Goal: Download file/media

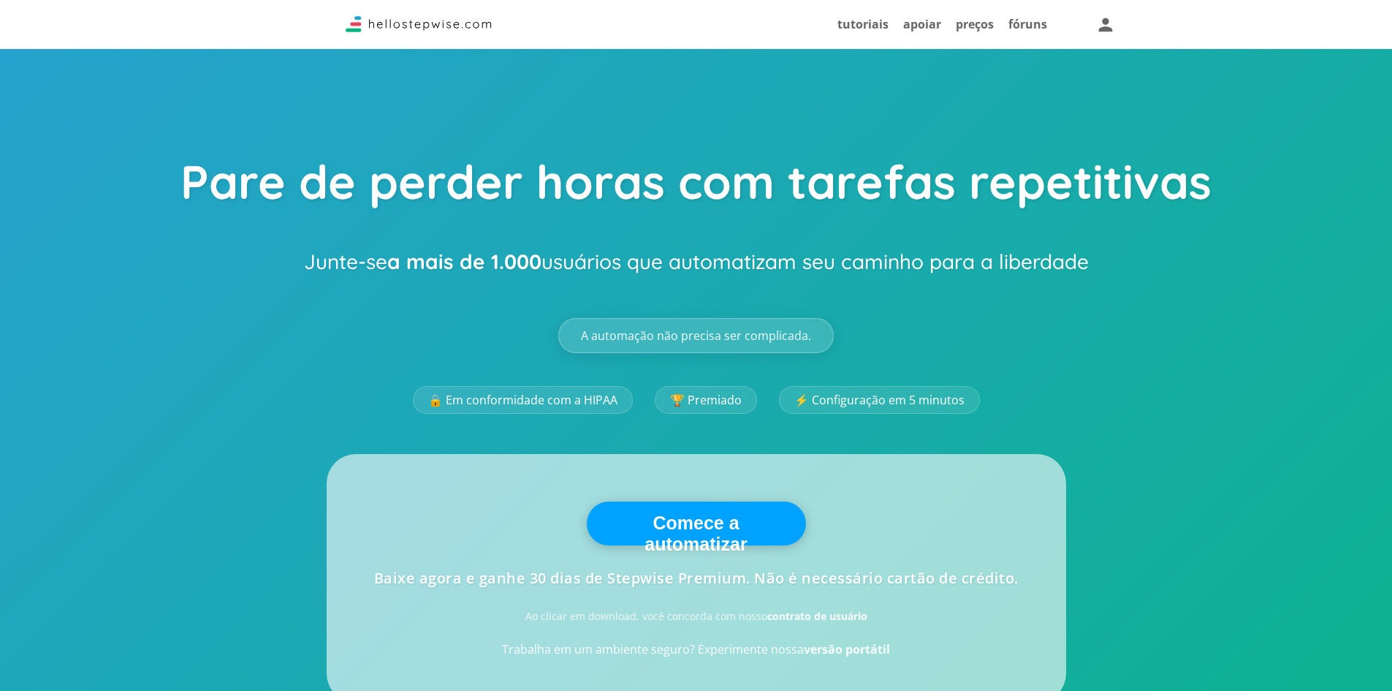
scroll to position [170, 0]
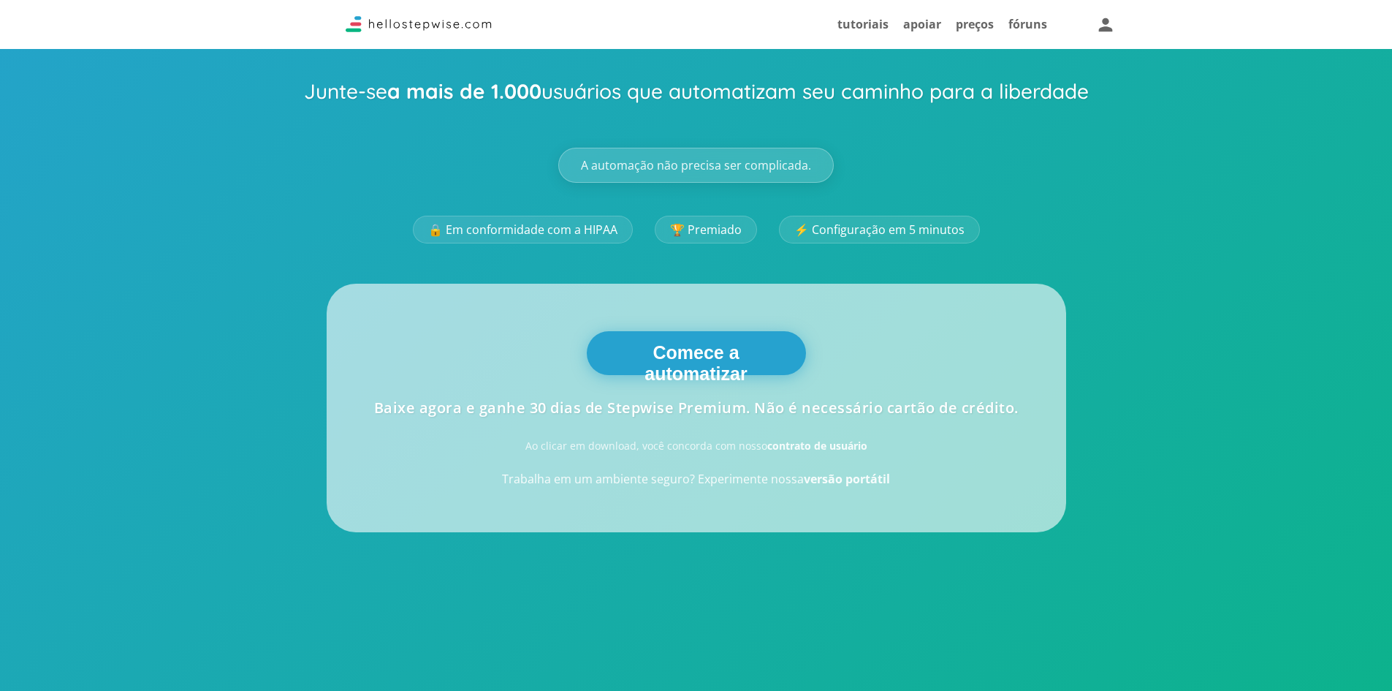
click at [738, 360] on font "Comece a automatizar" at bounding box center [695, 363] width 102 height 42
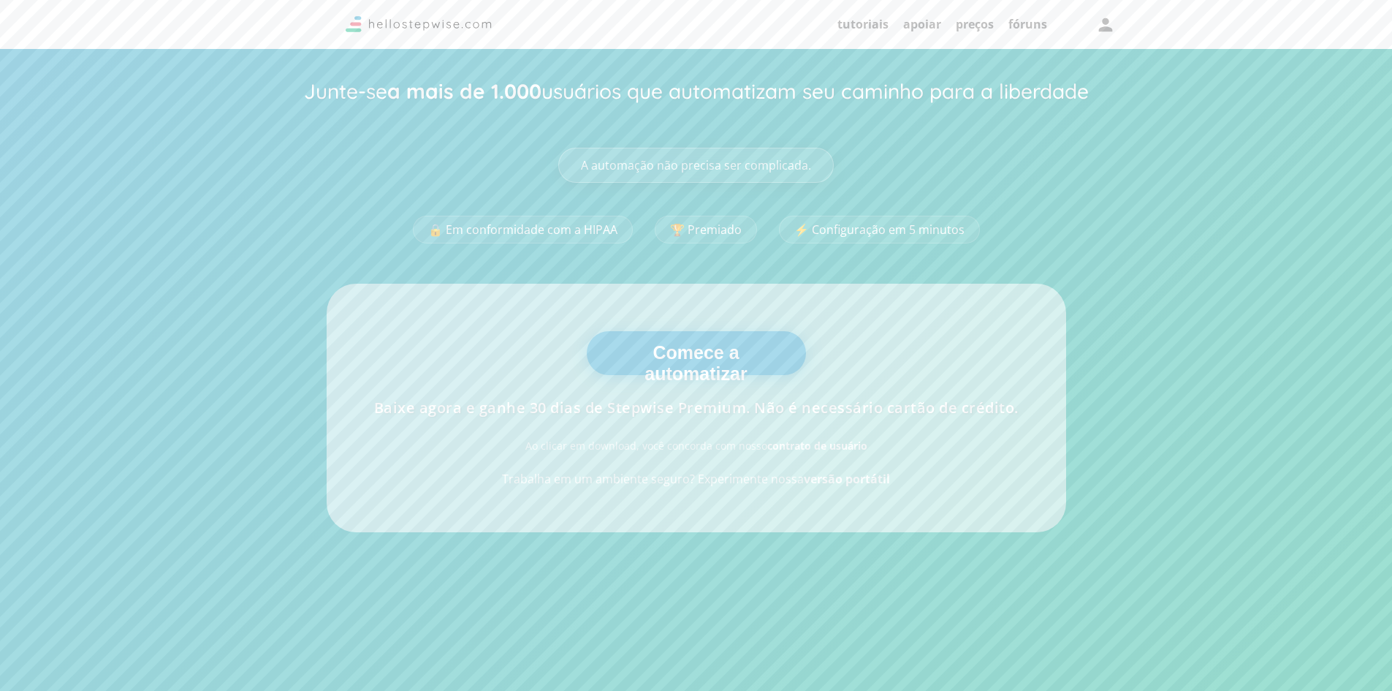
click at [715, 347] on font "Comece a automatizar" at bounding box center [695, 363] width 102 height 42
click at [715, 348] on font "Comece a automatizar" at bounding box center [695, 363] width 102 height 42
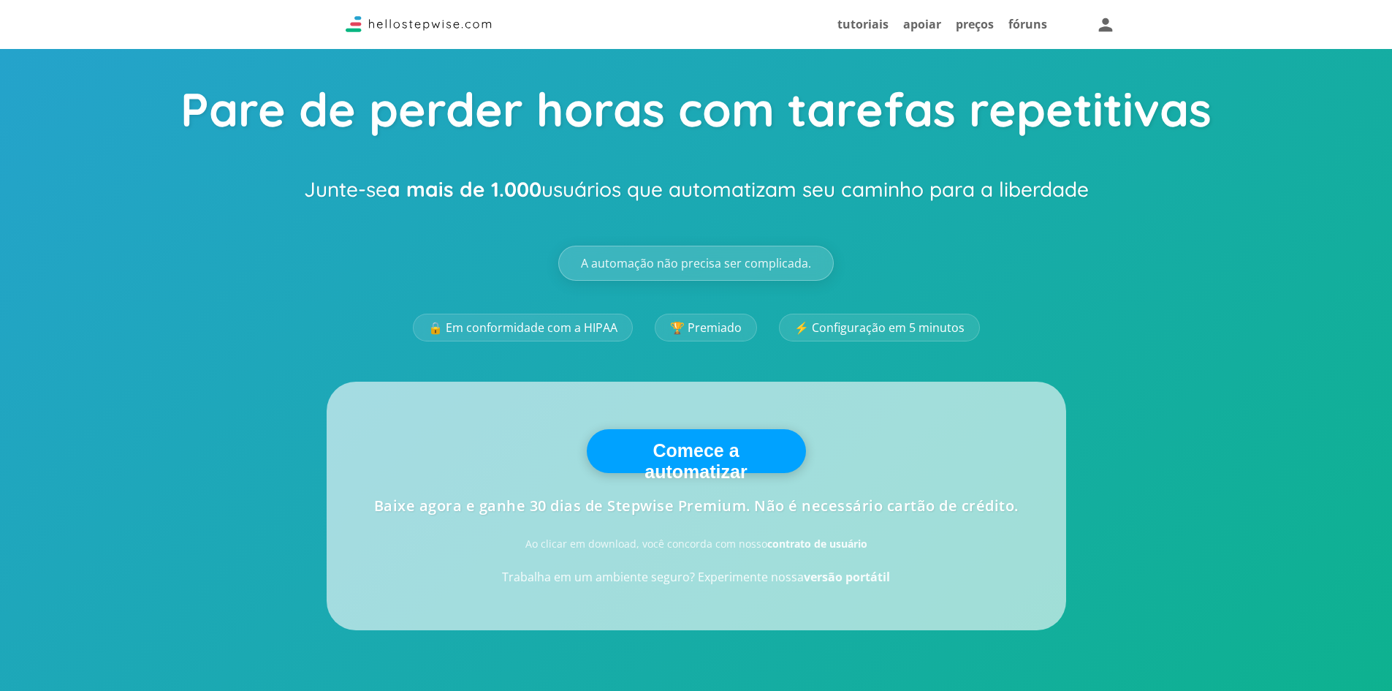
scroll to position [0, 0]
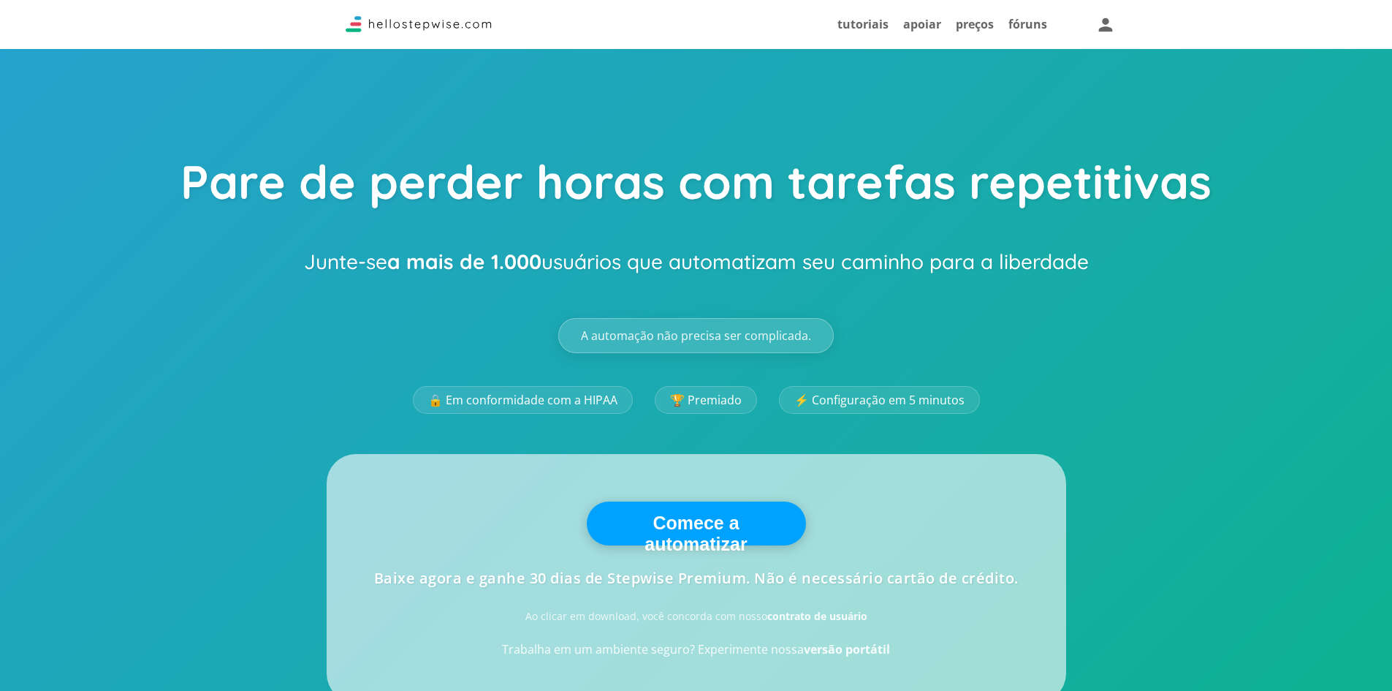
click at [709, 342] on font "A automação não precisa ser complicada." at bounding box center [696, 335] width 230 height 16
click at [701, 511] on button "Comece a automatizar" at bounding box center [696, 523] width 219 height 44
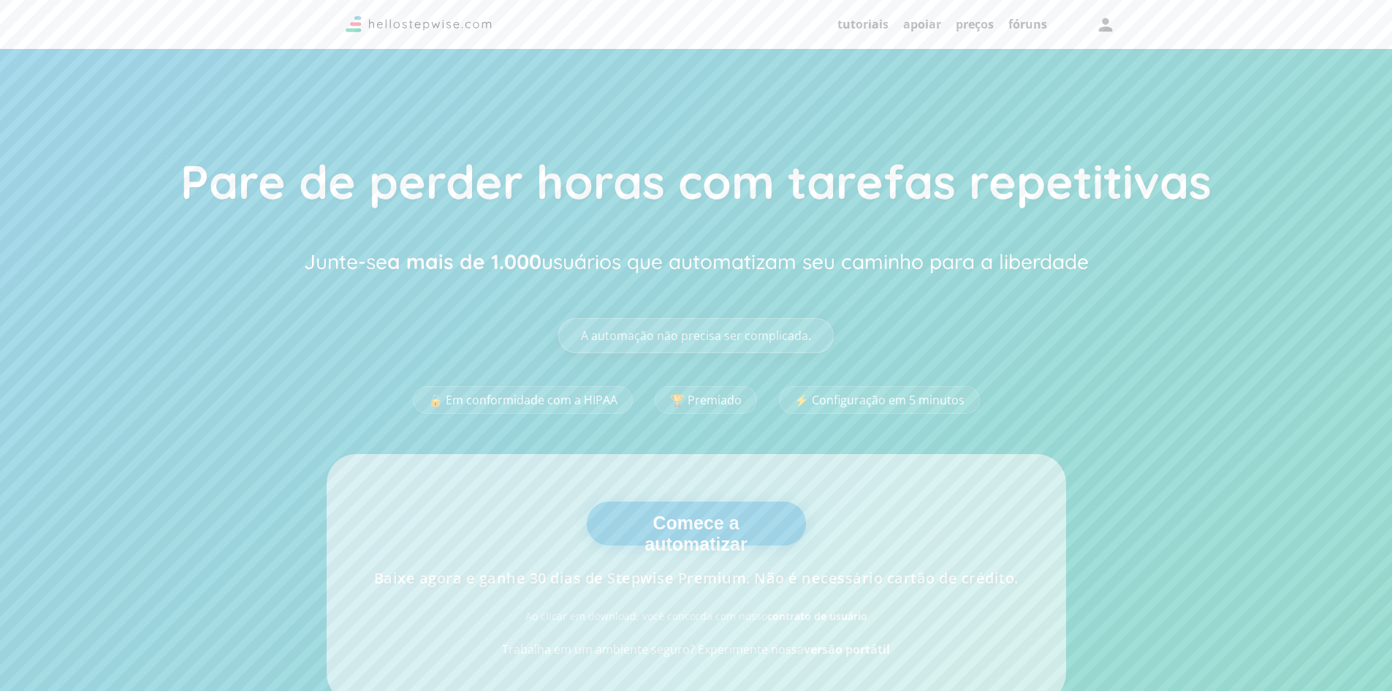
click at [701, 509] on button "Comece a automatizar" at bounding box center [696, 523] width 219 height 44
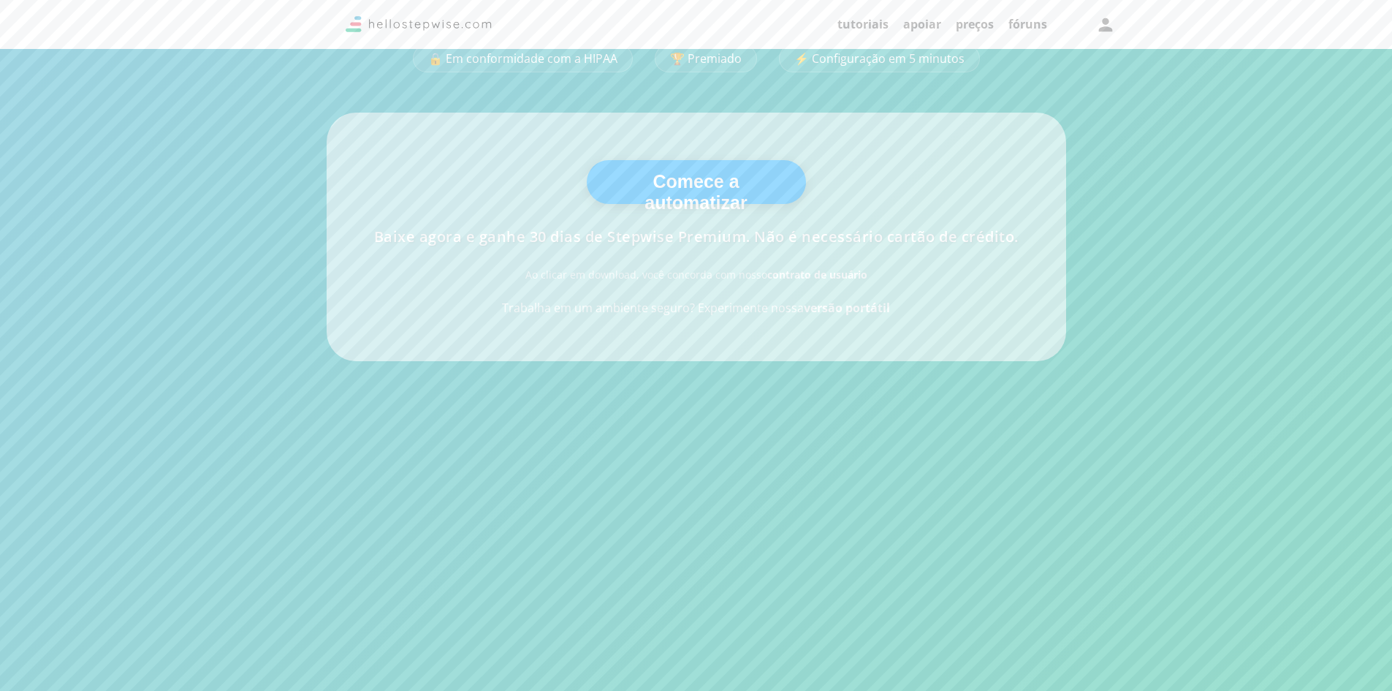
scroll to position [511, 0]
